Goal: Information Seeking & Learning: Learn about a topic

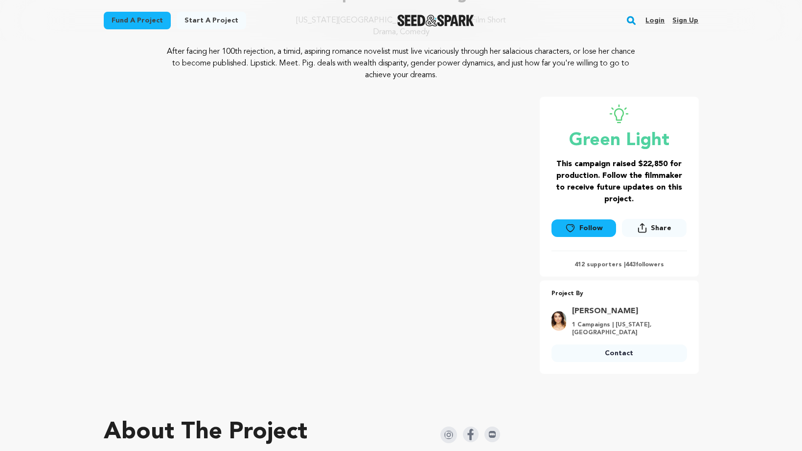
scroll to position [107, 0]
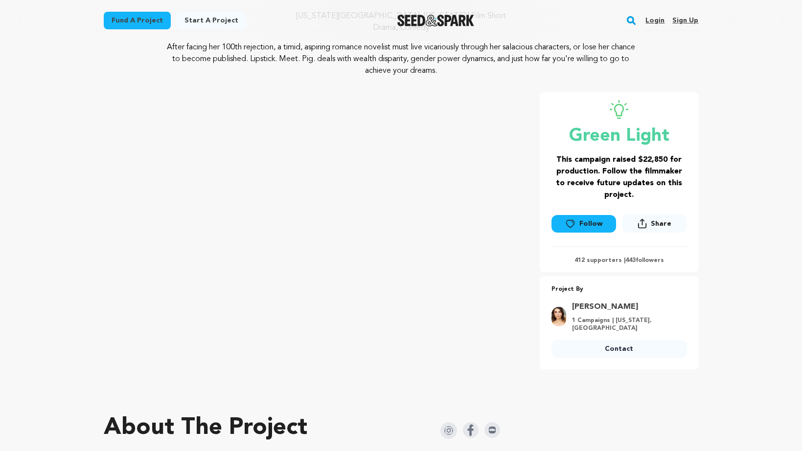
click at [515, 76] on p "After facing her 100th rejection, a timid, aspiring romance novelist must live …" at bounding box center [401, 59] width 476 height 35
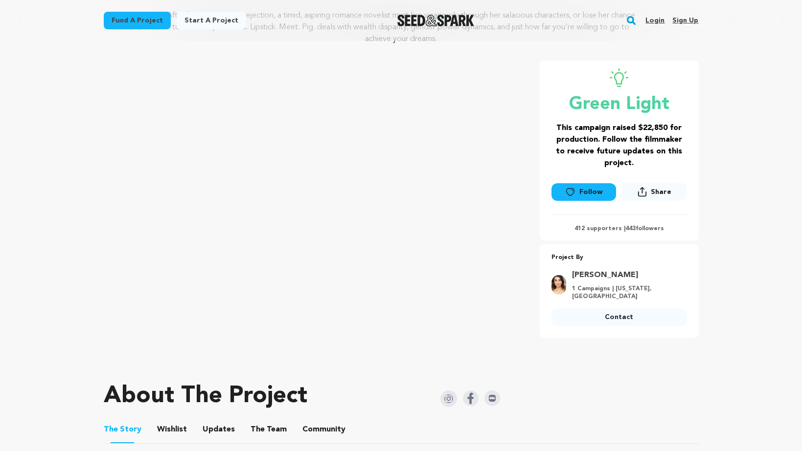
scroll to position [116, 0]
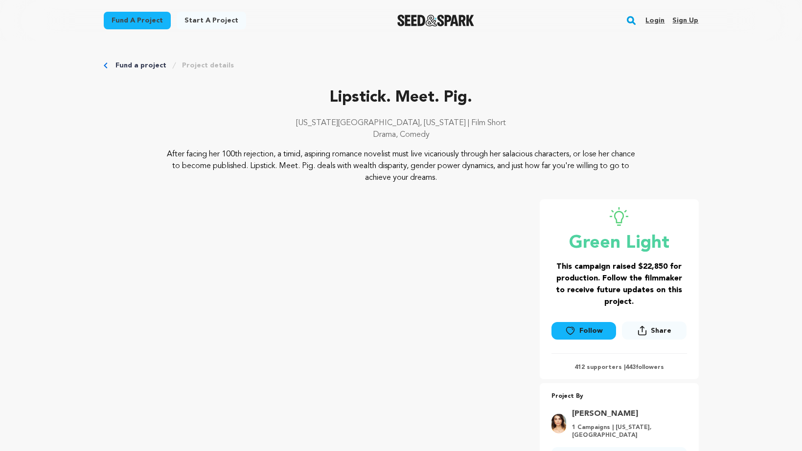
click at [159, 21] on link "Fund a project" at bounding box center [137, 21] width 67 height 18
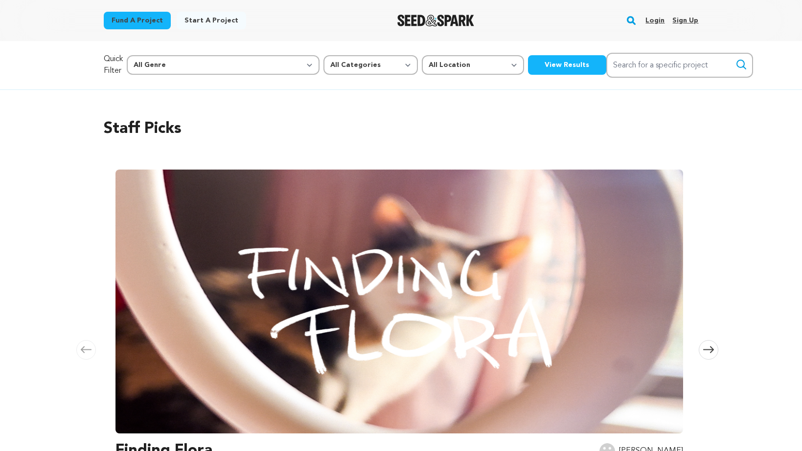
click at [408, 22] on img "Seed&Spark Homepage" at bounding box center [435, 21] width 77 height 12
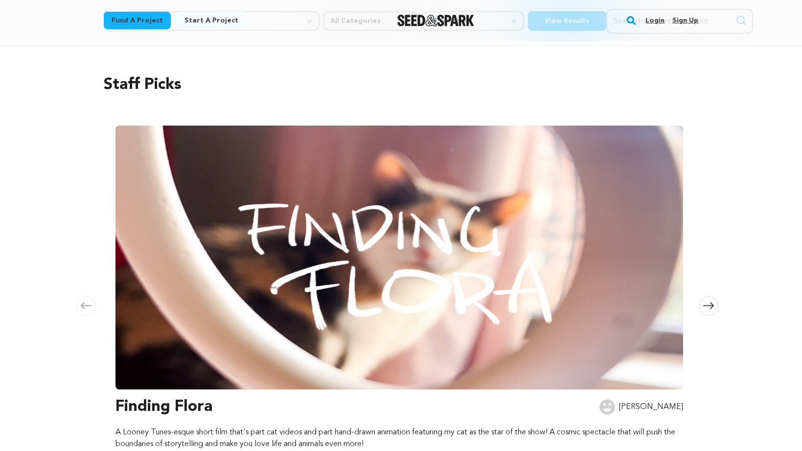
scroll to position [46, 0]
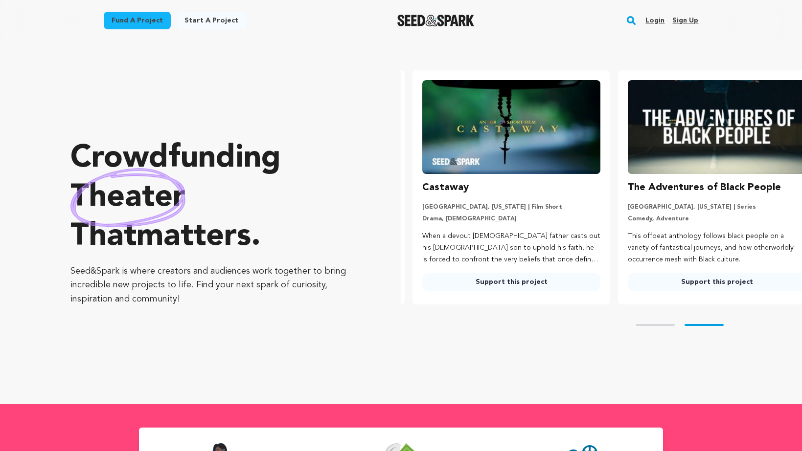
scroll to position [0, 213]
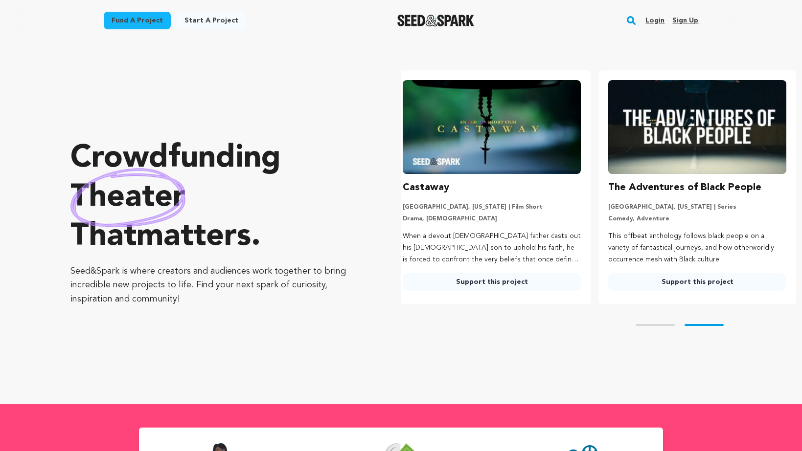
click at [143, 18] on link "Fund a project" at bounding box center [137, 21] width 67 height 18
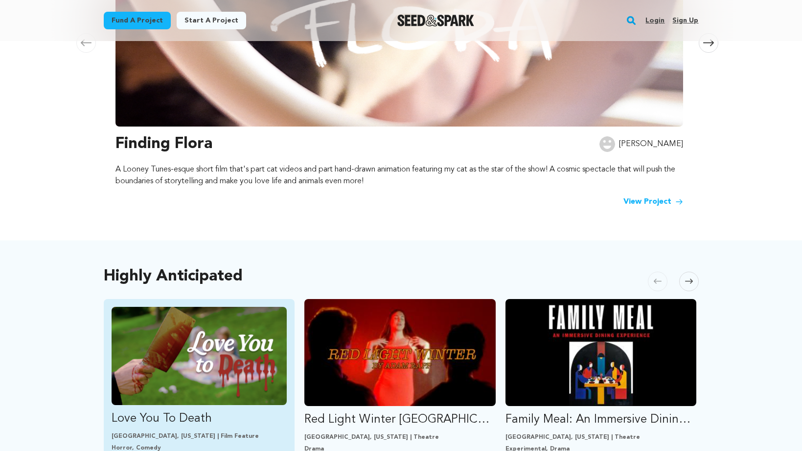
scroll to position [412, 0]
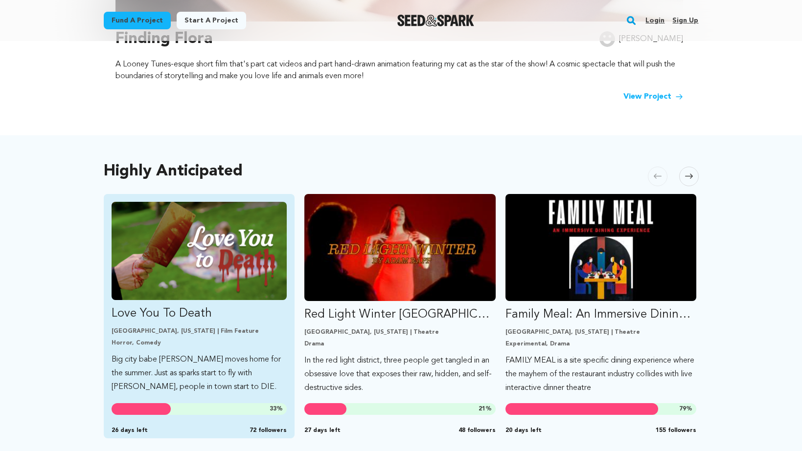
click at [156, 262] on img "Fund Love You To Death" at bounding box center [200, 251] width 176 height 98
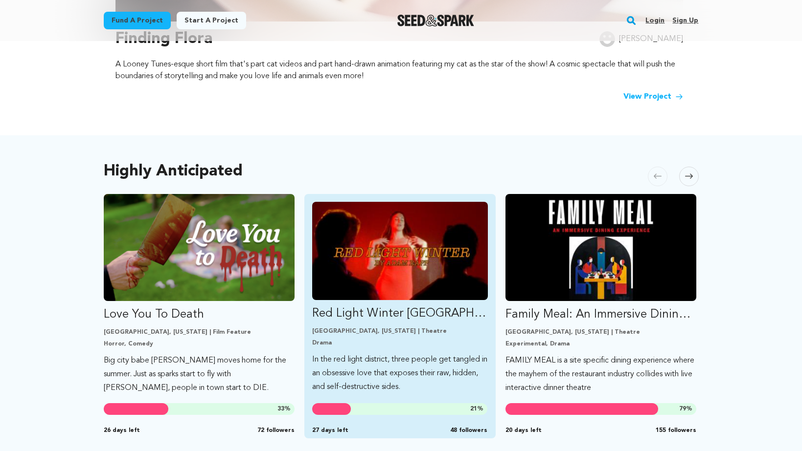
click at [412, 224] on img "Fund Red Light Winter Los Angeles" at bounding box center [400, 251] width 176 height 98
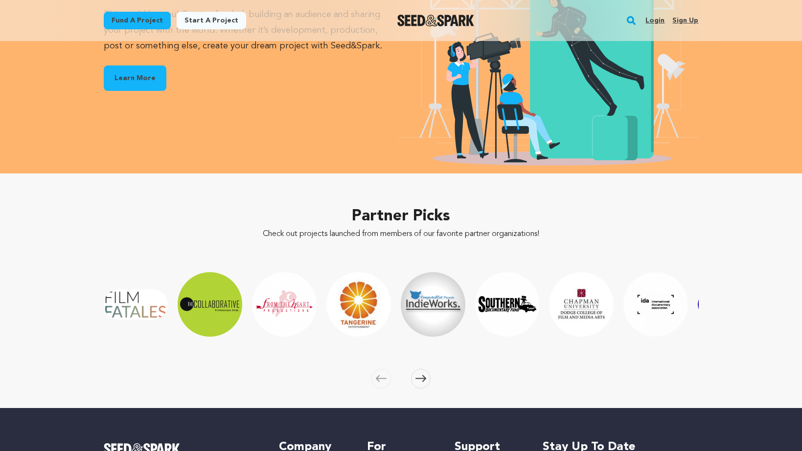
scroll to position [1519, 0]
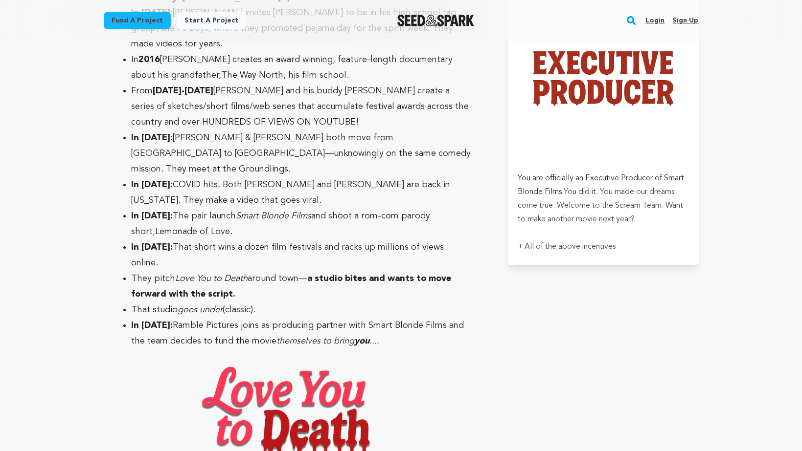
scroll to position [3066, 0]
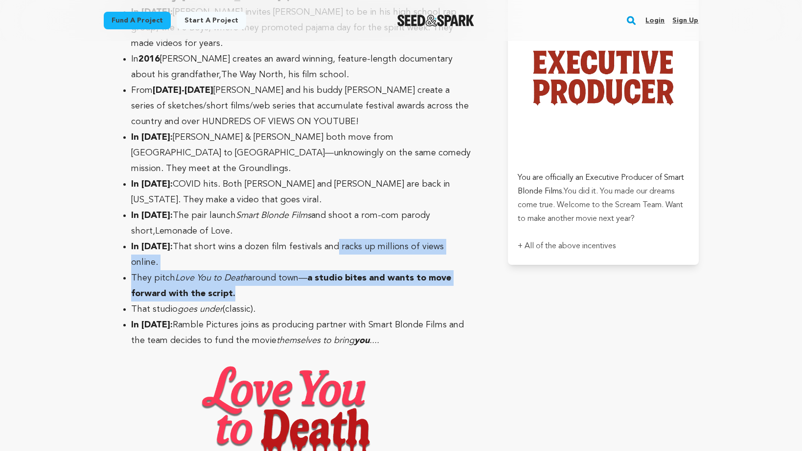
drag, startPoint x: 308, startPoint y: 248, endPoint x: 320, endPoint y: 210, distance: 39.4
click at [320, 210] on ul "In [DATE]: [PERSON_NAME] invites [PERSON_NAME] to be in his high school rap gro…" at bounding box center [294, 176] width 381 height 344
click at [320, 270] on li "They pitch Love You to Death around town— a studio bites and wants to move forw…" at bounding box center [302, 285] width 342 height 31
drag, startPoint x: 273, startPoint y: 253, endPoint x: 277, endPoint y: 197, distance: 56.9
click at [277, 196] on ul "In [DATE]: [PERSON_NAME] invites [PERSON_NAME] to be in his high school rap gro…" at bounding box center [294, 176] width 381 height 344
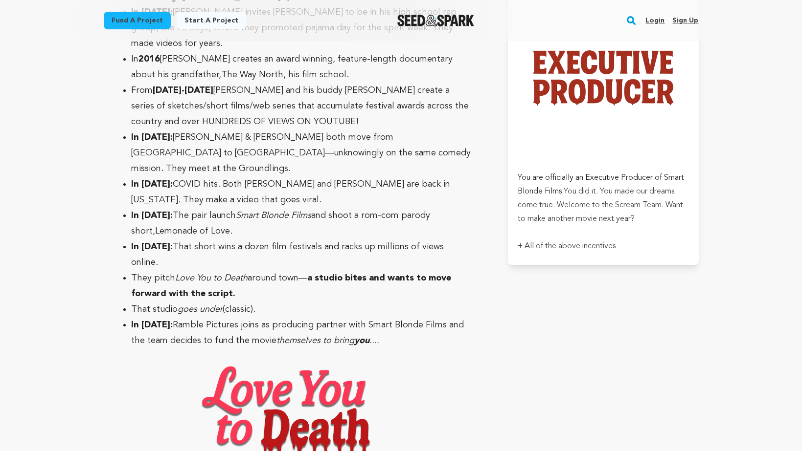
click at [293, 302] on li "That studio goes under (classic)." at bounding box center [302, 310] width 342 height 16
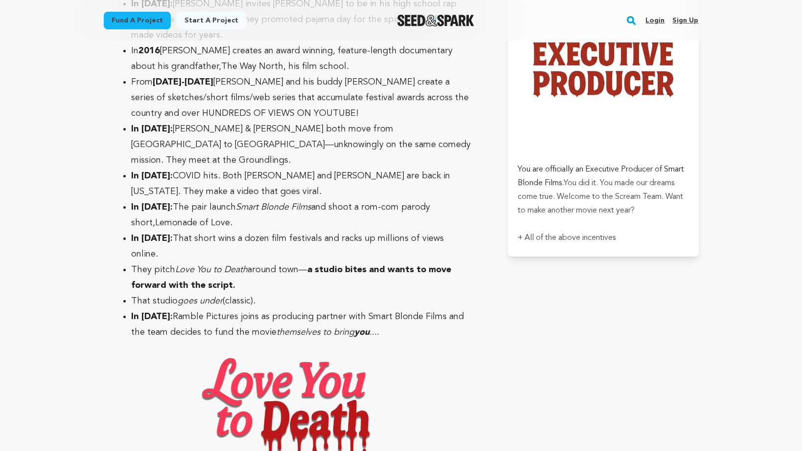
scroll to position [3083, 0]
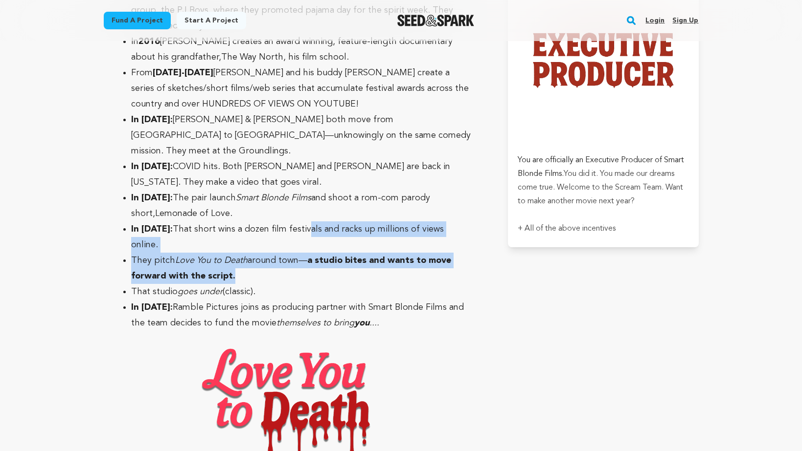
drag, startPoint x: 296, startPoint y: 228, endPoint x: 295, endPoint y: 203, distance: 24.5
click at [295, 203] on ul "In [DATE]: [PERSON_NAME] invites [PERSON_NAME] to be in his high school rap gro…" at bounding box center [294, 159] width 381 height 344
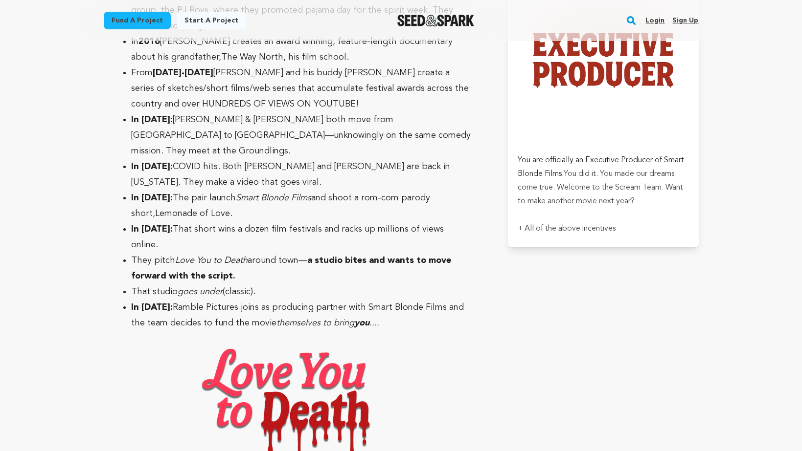
click at [293, 284] on li "That studio goes under (classic)." at bounding box center [302, 292] width 342 height 16
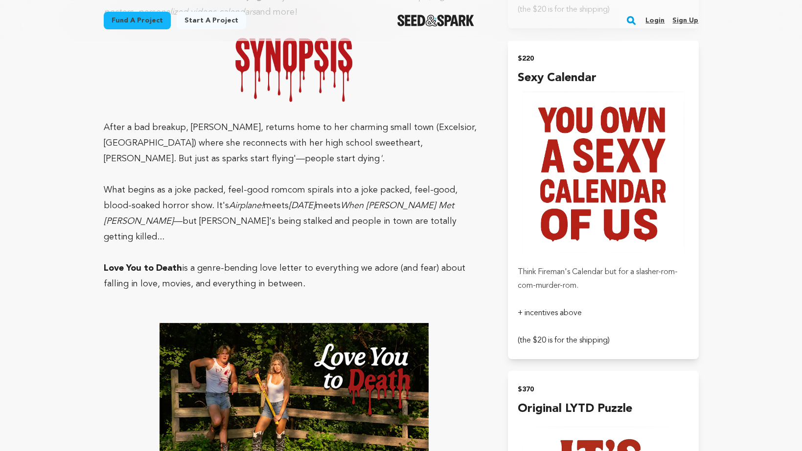
scroll to position [893, 0]
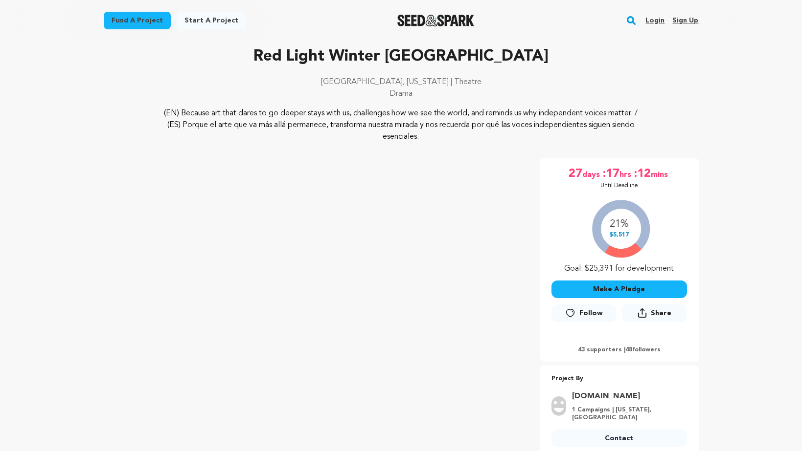
scroll to position [61, 0]
